Goal: Information Seeking & Learning: Find specific fact

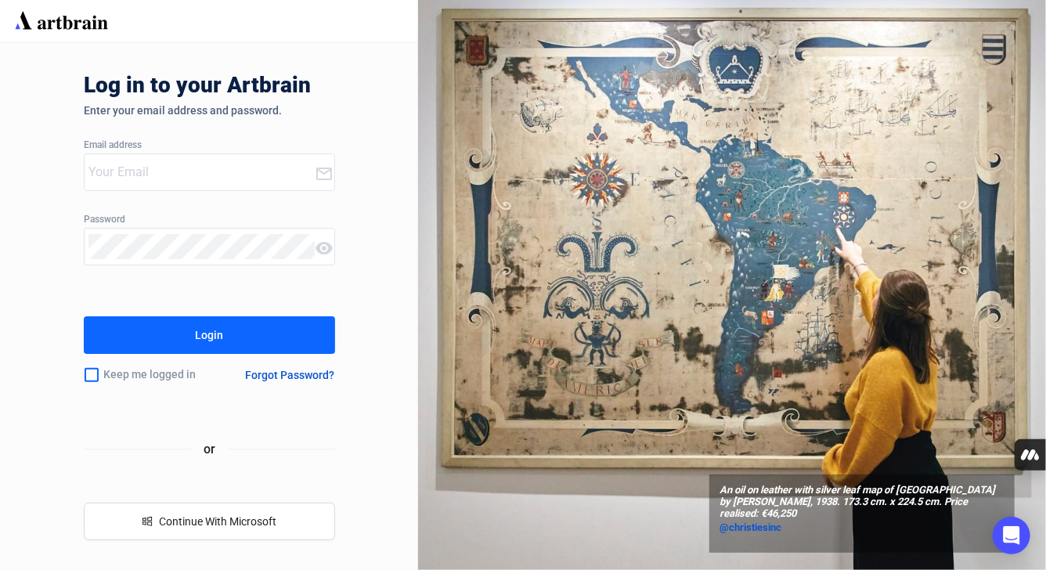
type input "[PERSON_NAME][EMAIL_ADDRESS][PERSON_NAME][DOMAIN_NAME]"
click at [197, 335] on div "Login" at bounding box center [209, 335] width 28 height 25
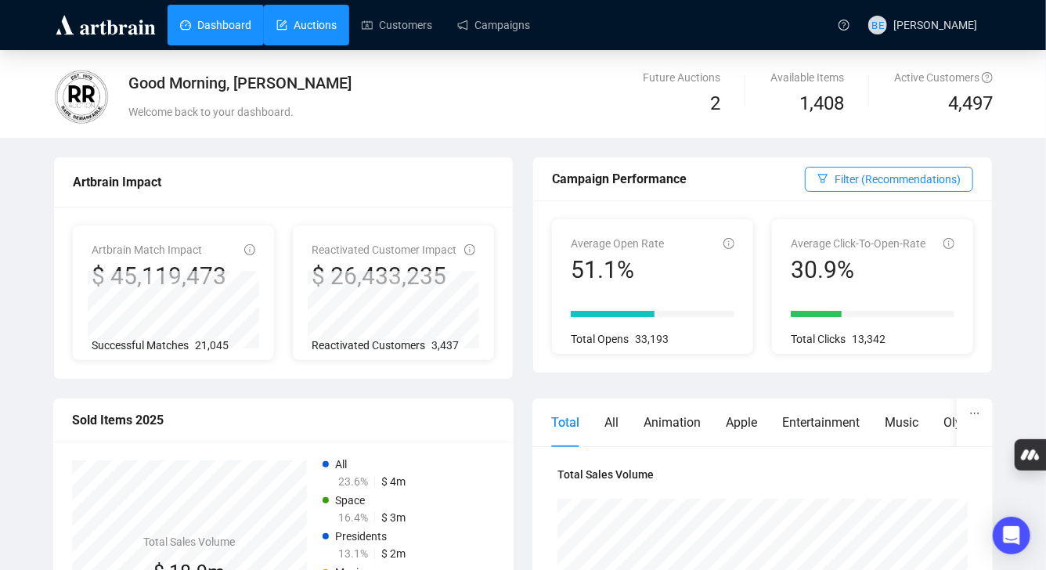
click at [326, 25] on link "Auctions" at bounding box center [306, 25] width 60 height 41
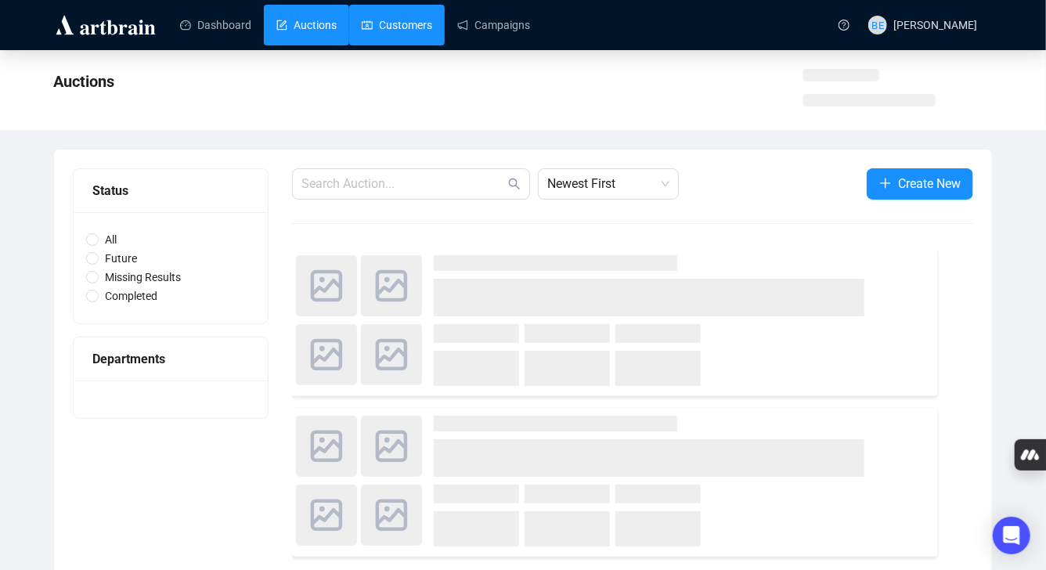
click at [405, 25] on link "Customers" at bounding box center [397, 25] width 70 height 41
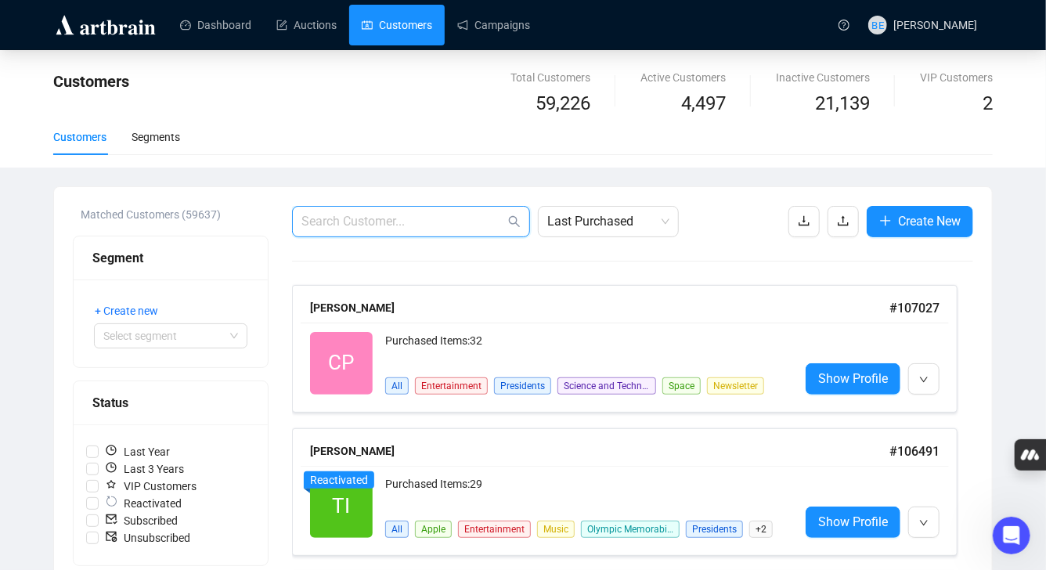
click at [363, 222] on input "text" at bounding box center [403, 221] width 204 height 19
paste input "336437"
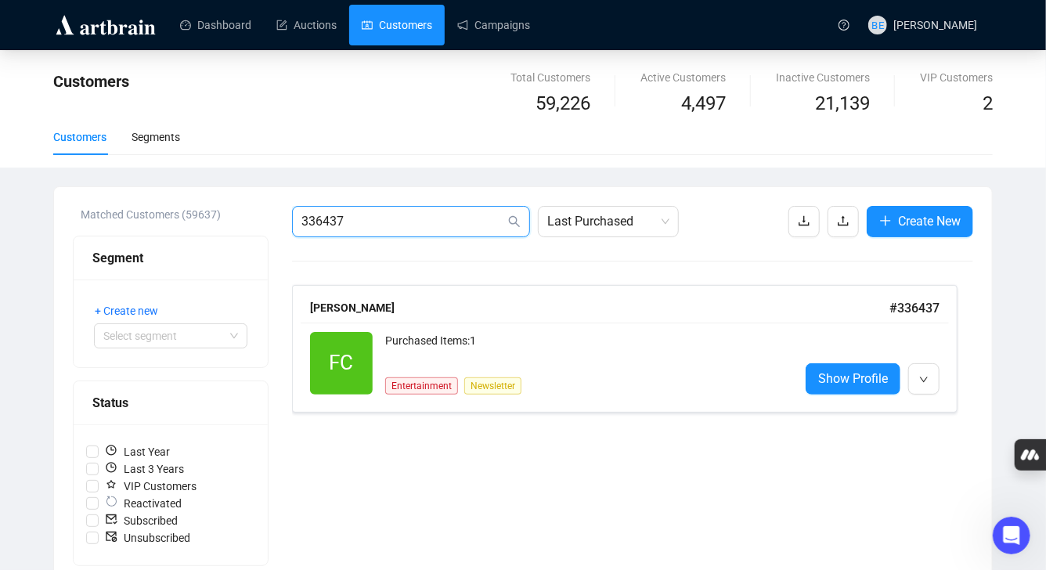
drag, startPoint x: 362, startPoint y: 228, endPoint x: 326, endPoint y: 223, distance: 35.5
click at [326, 223] on input "336437" at bounding box center [403, 221] width 204 height 19
type input "336523"
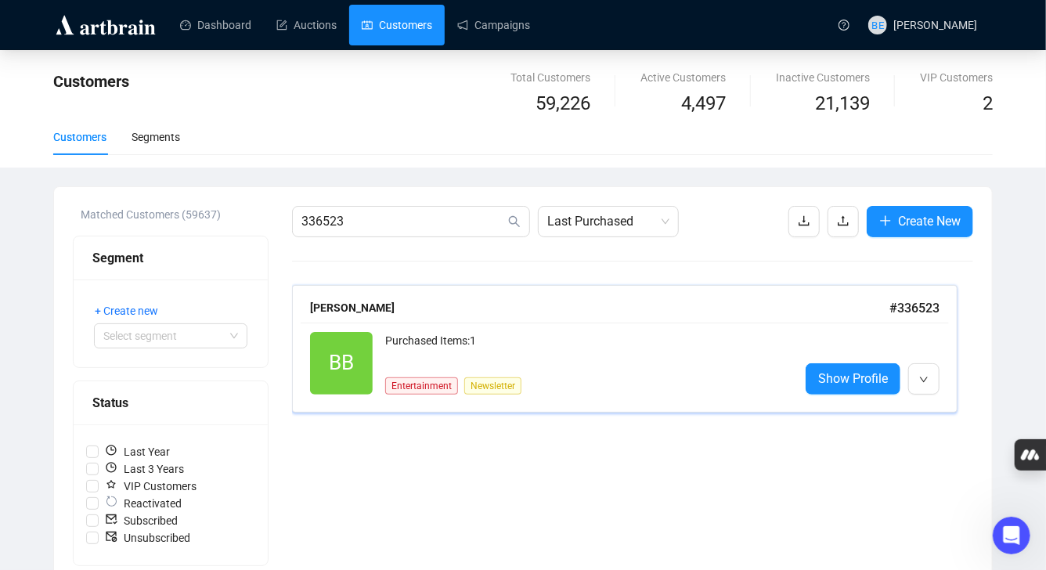
click at [468, 320] on div "[PERSON_NAME] # 336523" at bounding box center [625, 309] width 648 height 30
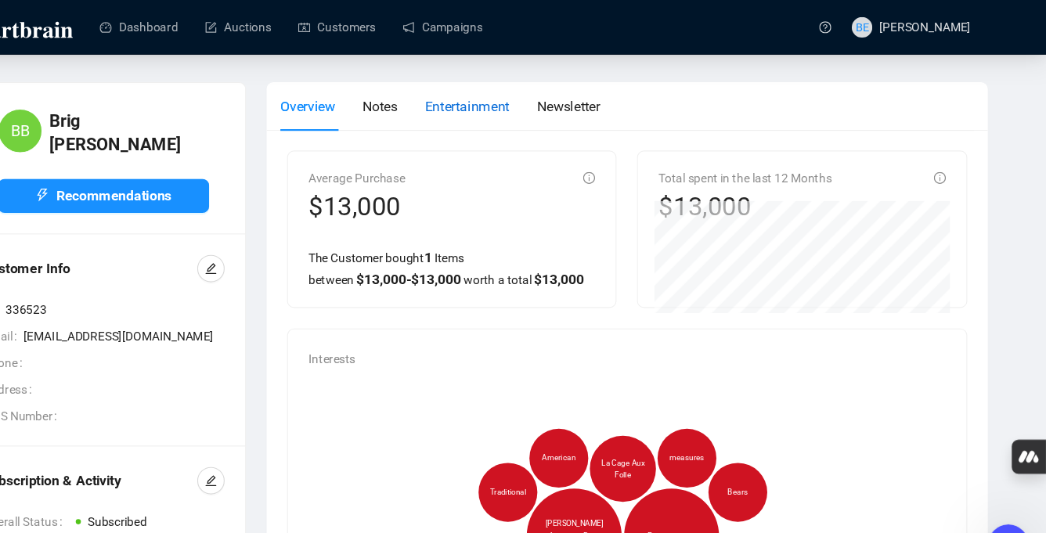
click at [507, 102] on span "Entertainment" at bounding box center [517, 97] width 78 height 15
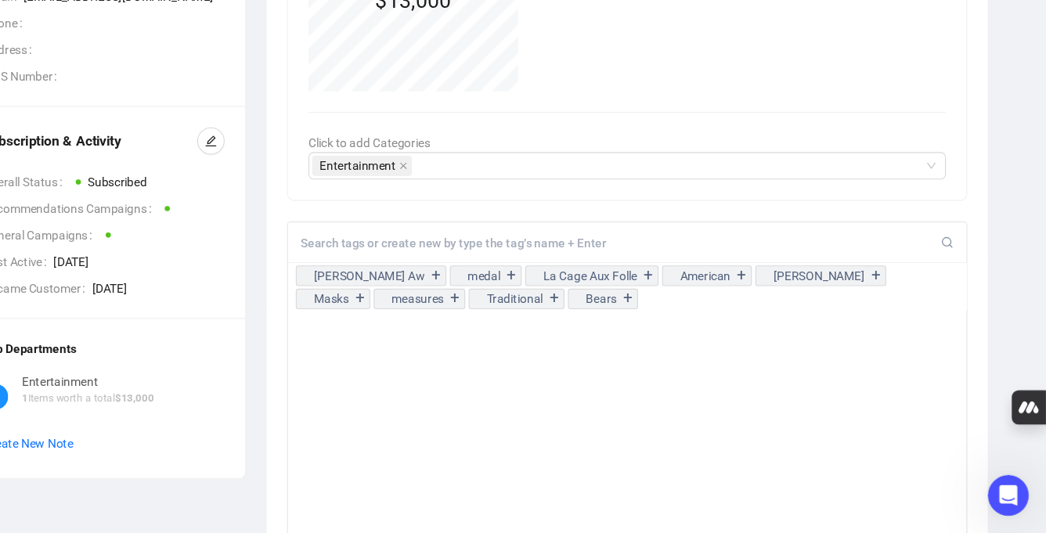
scroll to position [273, 0]
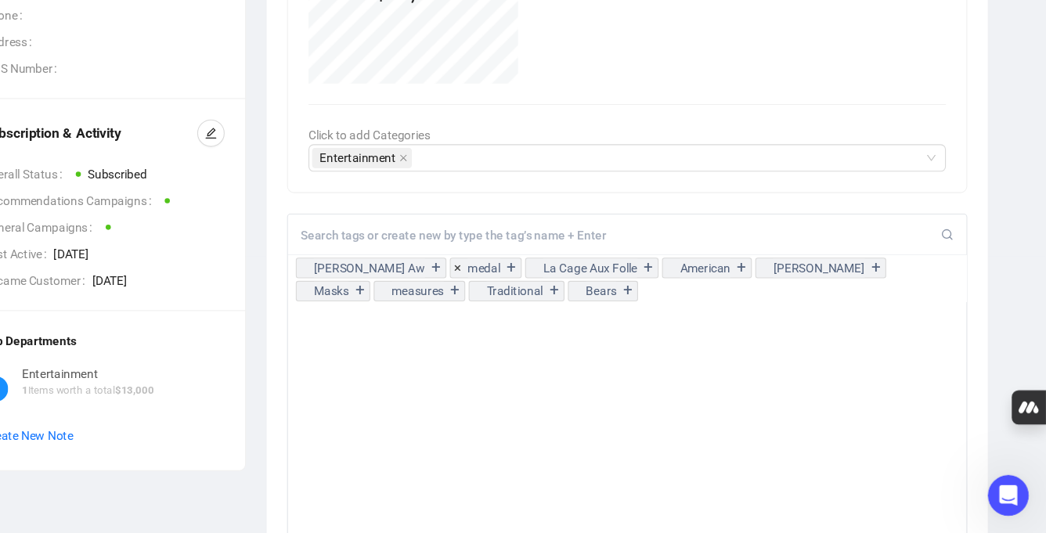
click at [416, 265] on input at bounding box center [657, 260] width 586 height 14
type input "Award"
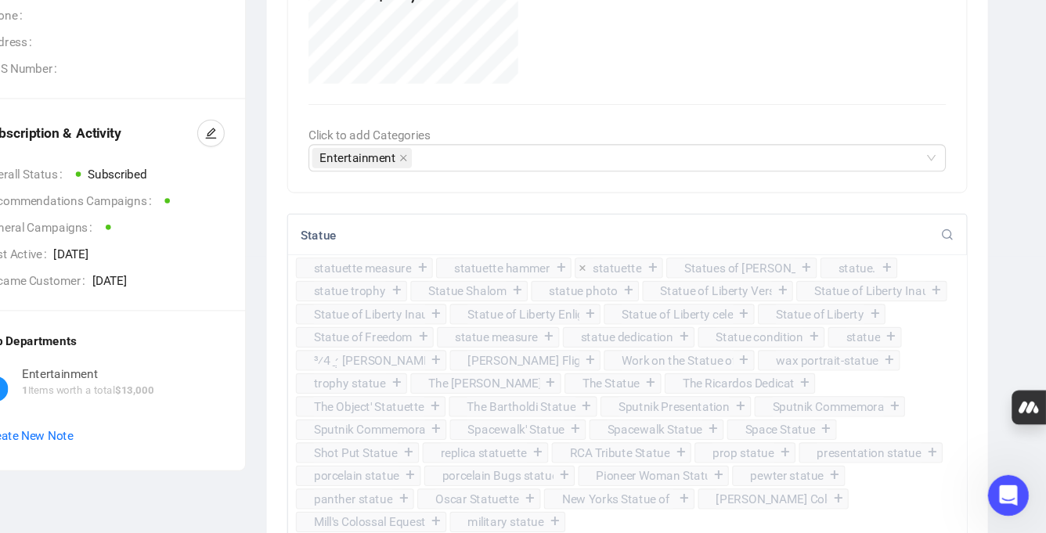
type input "Statue"
click at [683, 288] on div "+" at bounding box center [685, 290] width 17 height 16
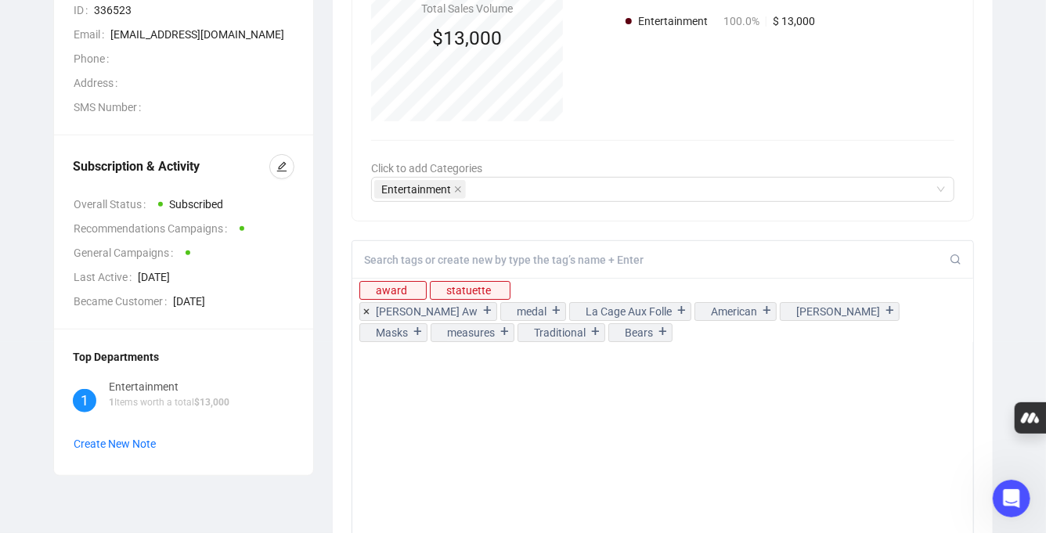
scroll to position [0, 0]
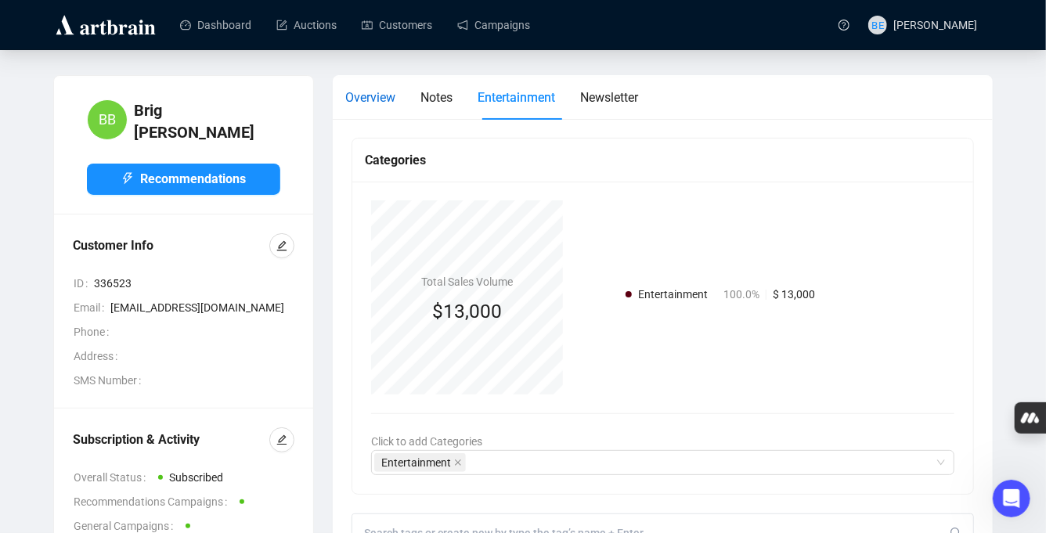
click at [379, 101] on span "Overview" at bounding box center [370, 97] width 50 height 15
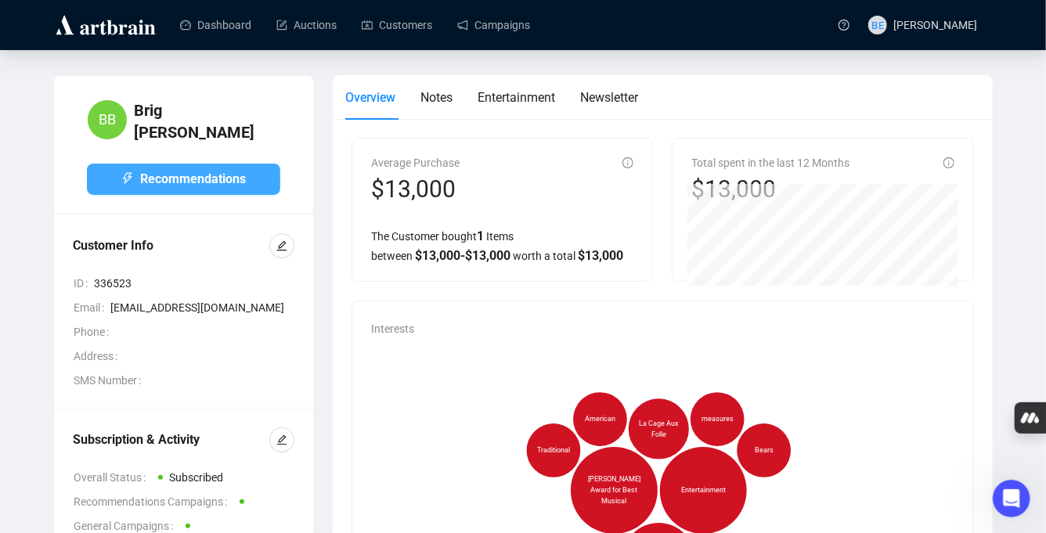
click at [228, 169] on span "Recommendations" at bounding box center [193, 179] width 106 height 20
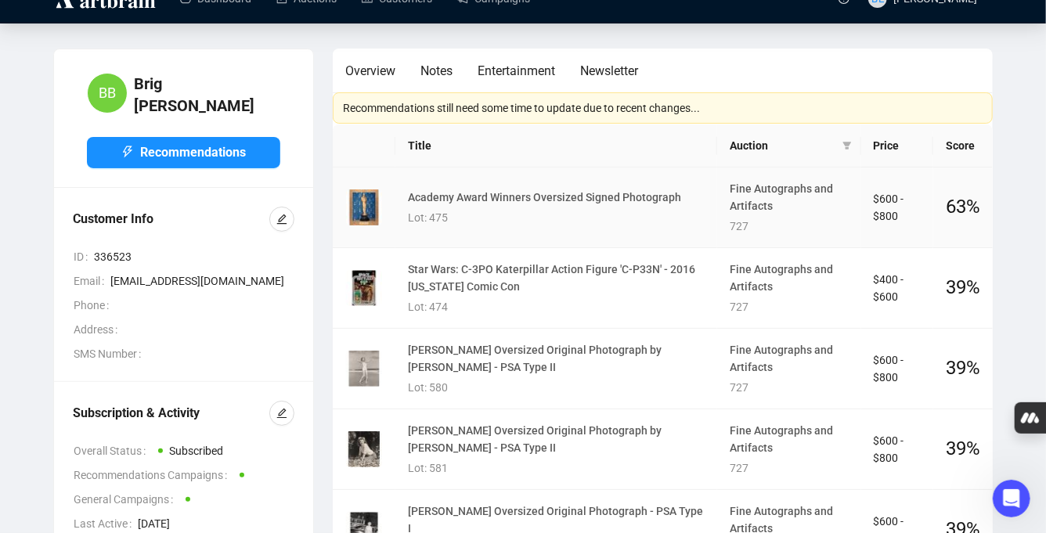
scroll to position [34, 0]
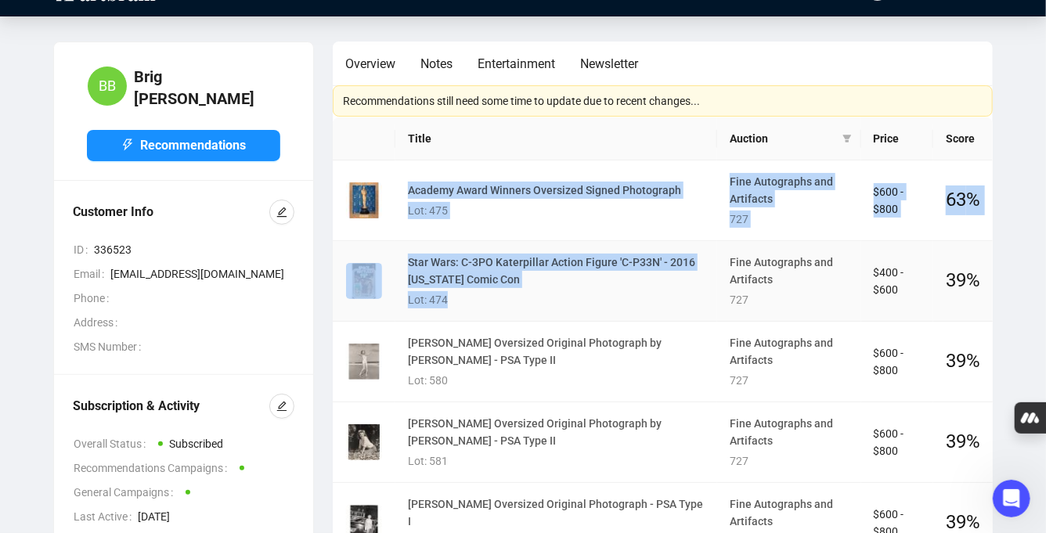
drag, startPoint x: 405, startPoint y: 189, endPoint x: 622, endPoint y: 301, distance: 244.8
click at [622, 301] on tbody "Academy Award Winners Oversized Signed Photograph Lot: 475 Fine Autographs and …" at bounding box center [663, 483] width 660 height 645
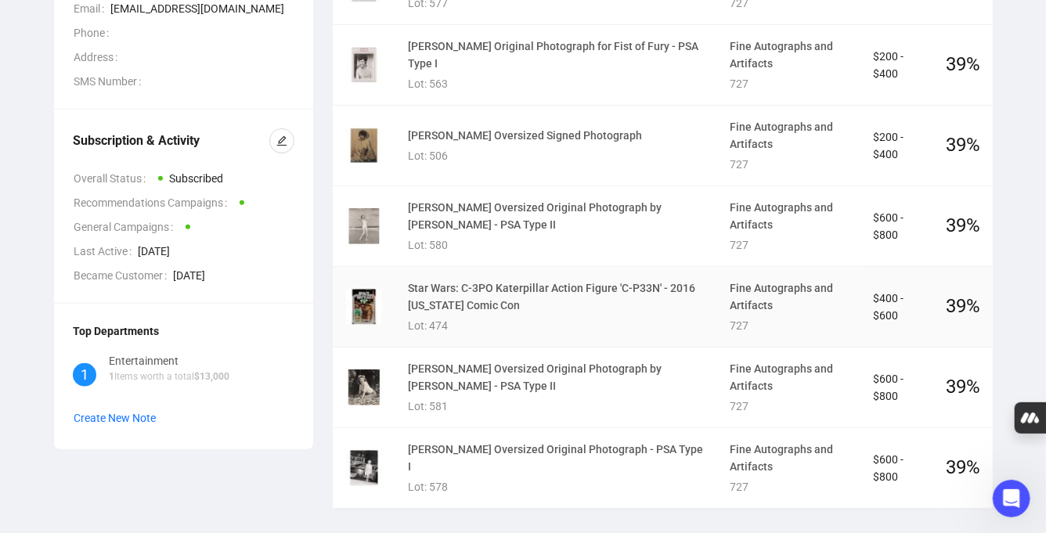
scroll to position [0, 0]
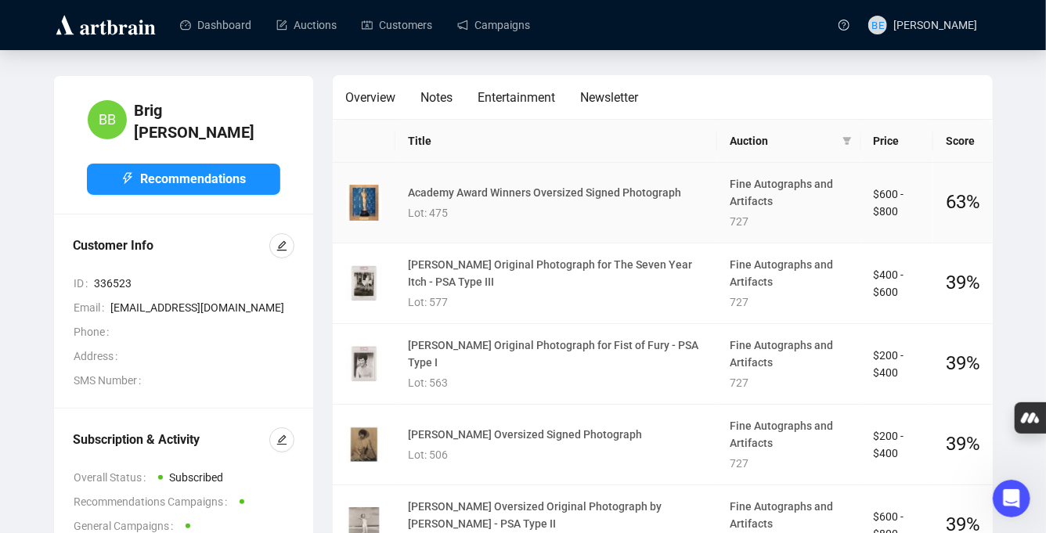
click at [524, 192] on link "Academy Award Winners Oversized Signed Photograph" at bounding box center [544, 192] width 273 height 13
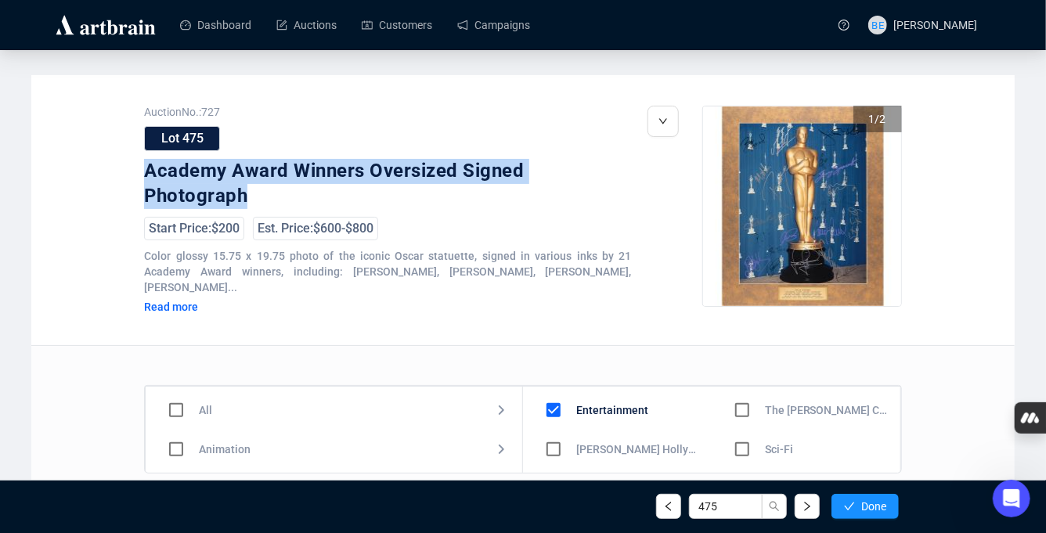
drag, startPoint x: 511, startPoint y: 143, endPoint x: 511, endPoint y: 194, distance: 50.9
click at [511, 194] on div "Auction No.: 727 Lot 475 Academy Award Winners Oversized Signed Photograph Star…" at bounding box center [387, 210] width 487 height 208
